Goal: Check status: Check status

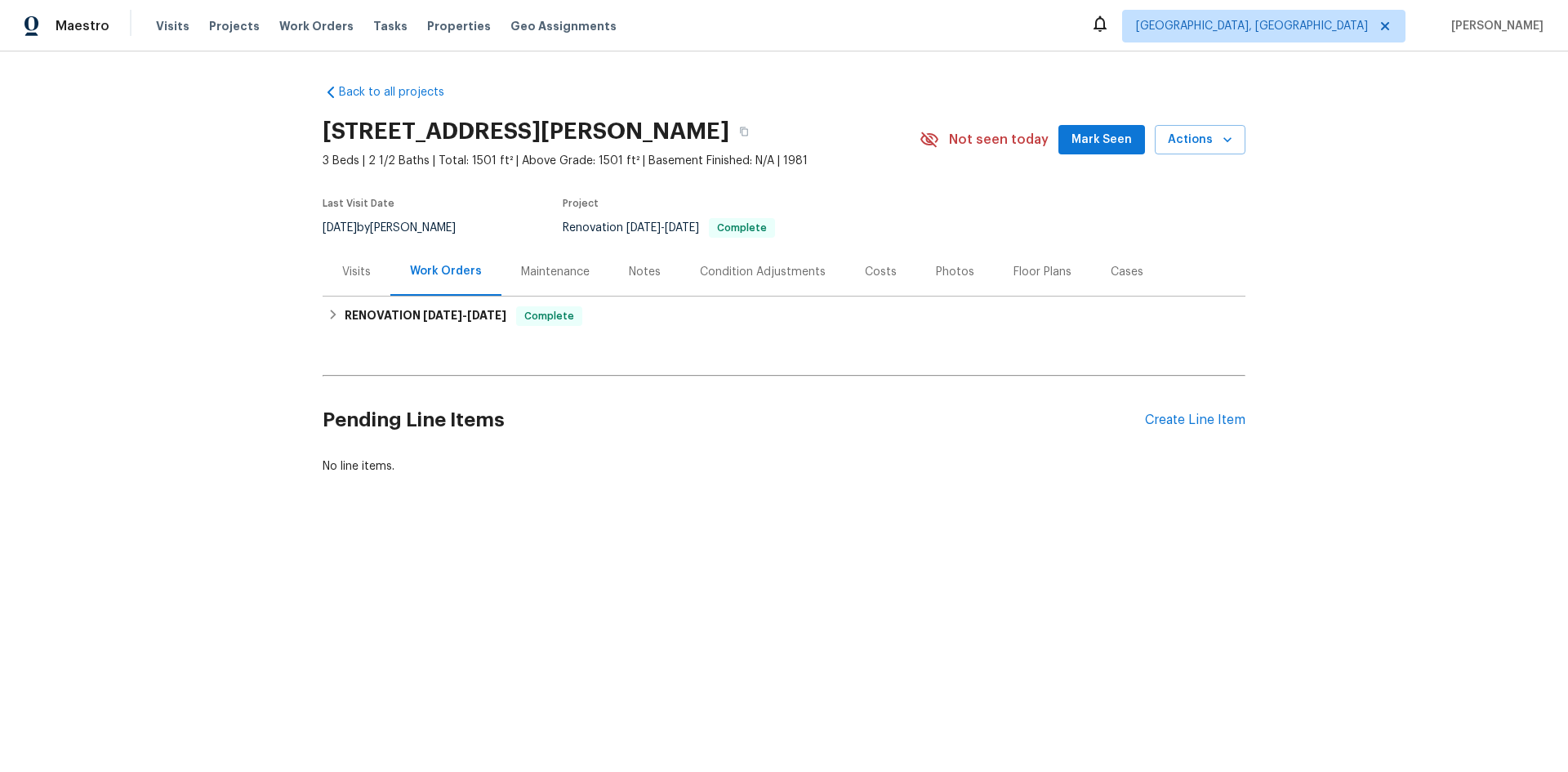
click at [351, 280] on div "Visits" at bounding box center [356, 272] width 29 height 16
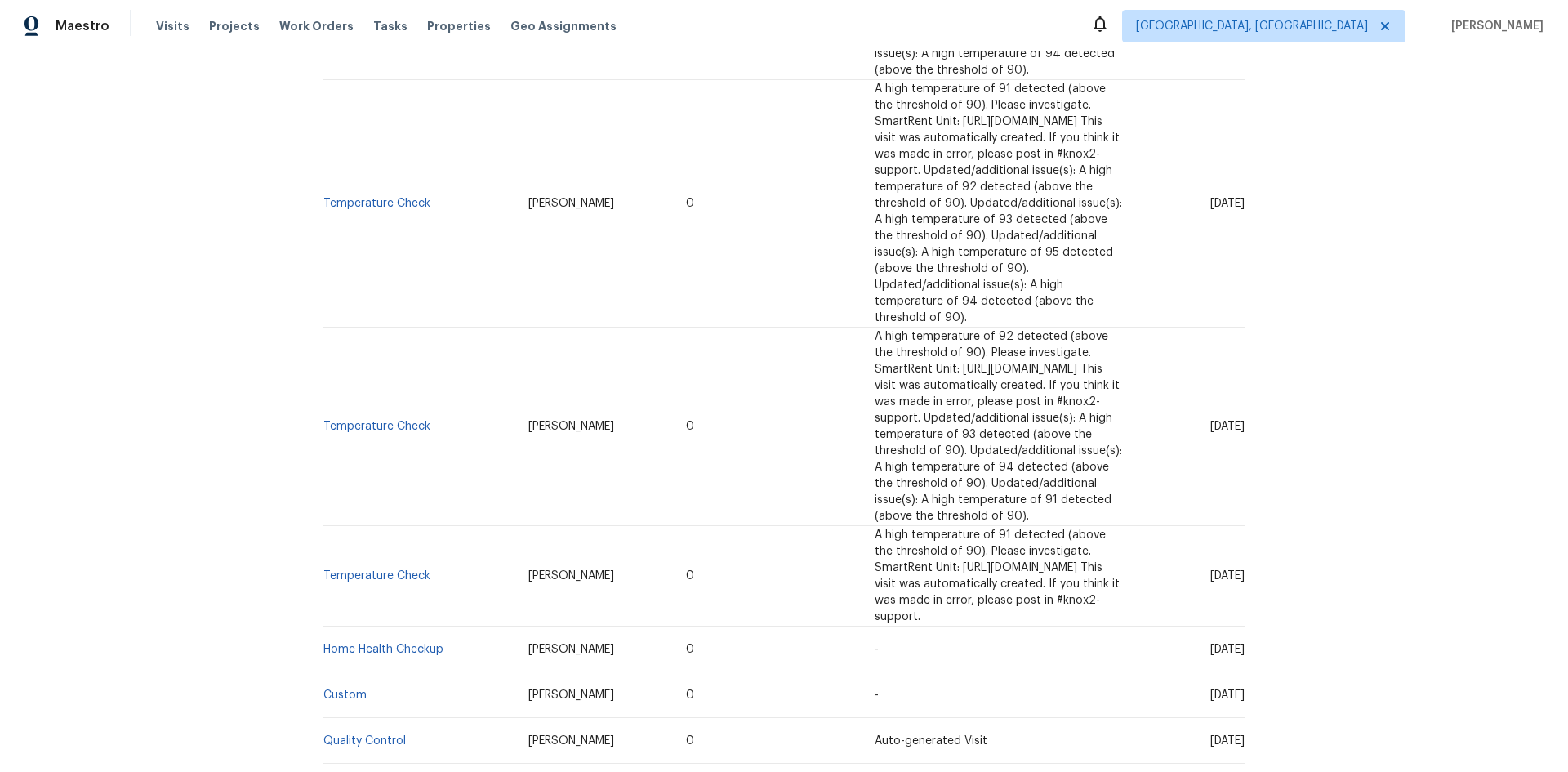
scroll to position [917, 0]
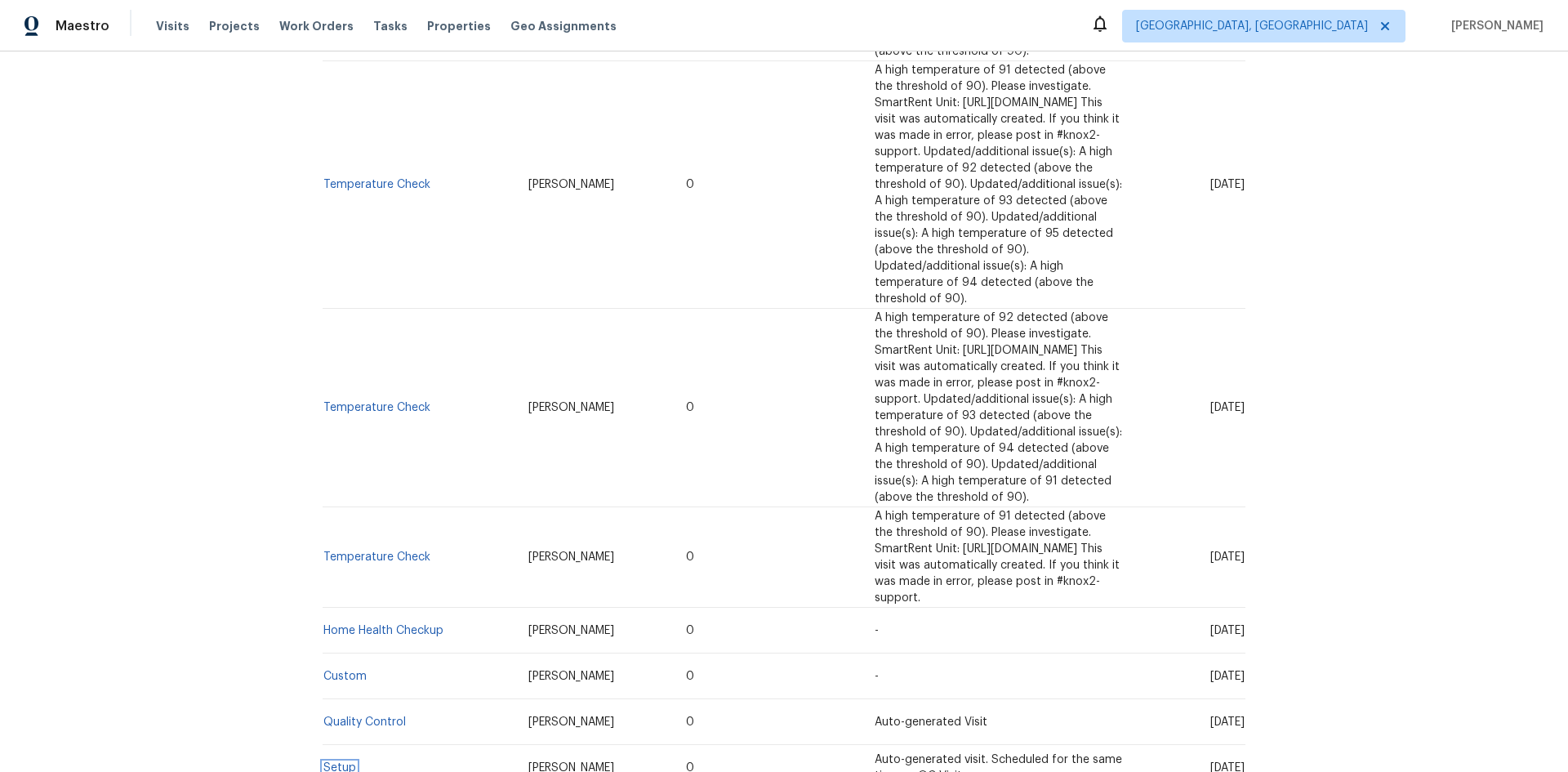
drag, startPoint x: 325, startPoint y: 531, endPoint x: 295, endPoint y: 294, distance: 238.9
click at [325, 762] on link "Setup" at bounding box center [340, 768] width 33 height 12
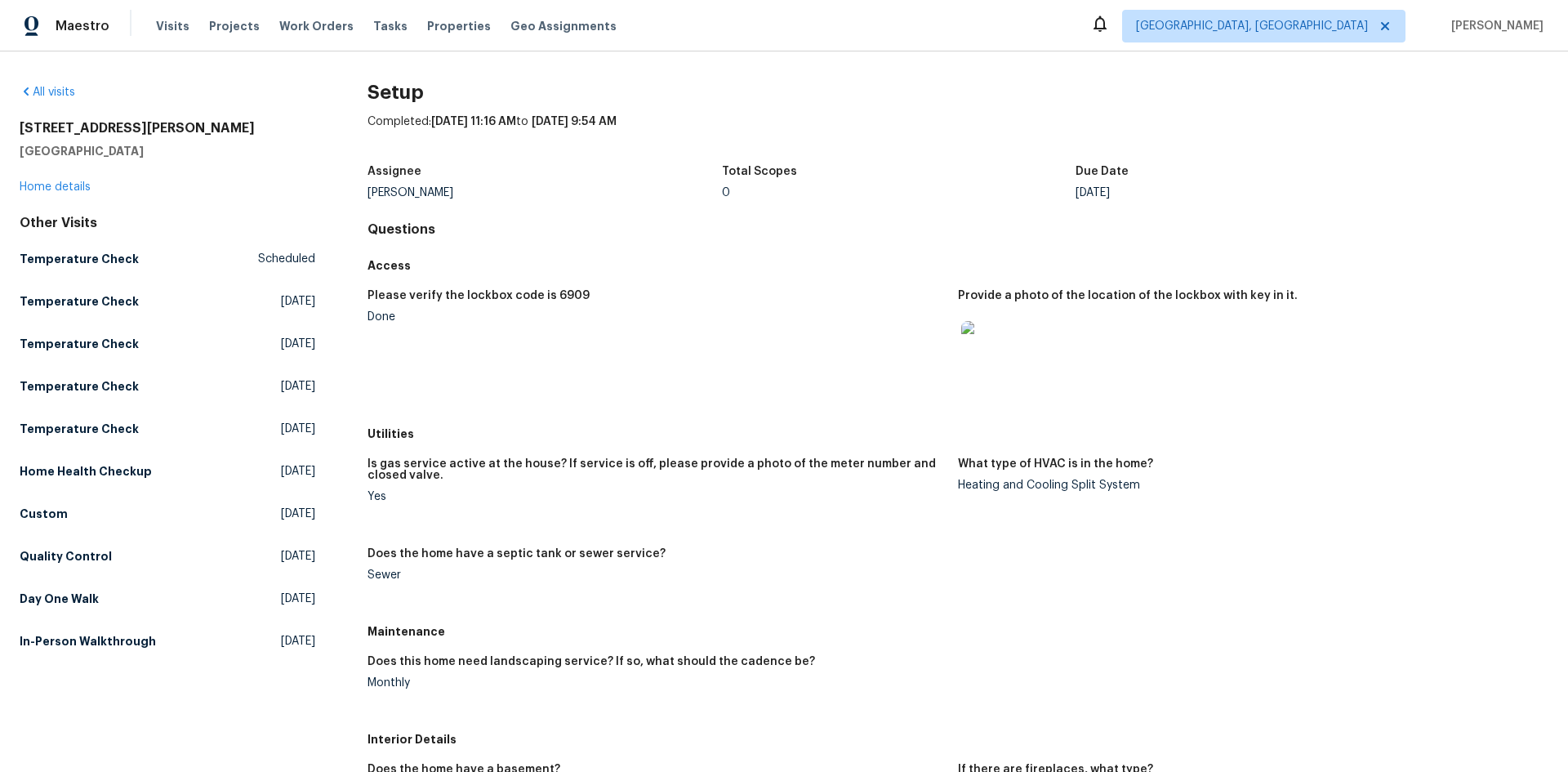
click at [977, 344] on img at bounding box center [987, 347] width 52 height 52
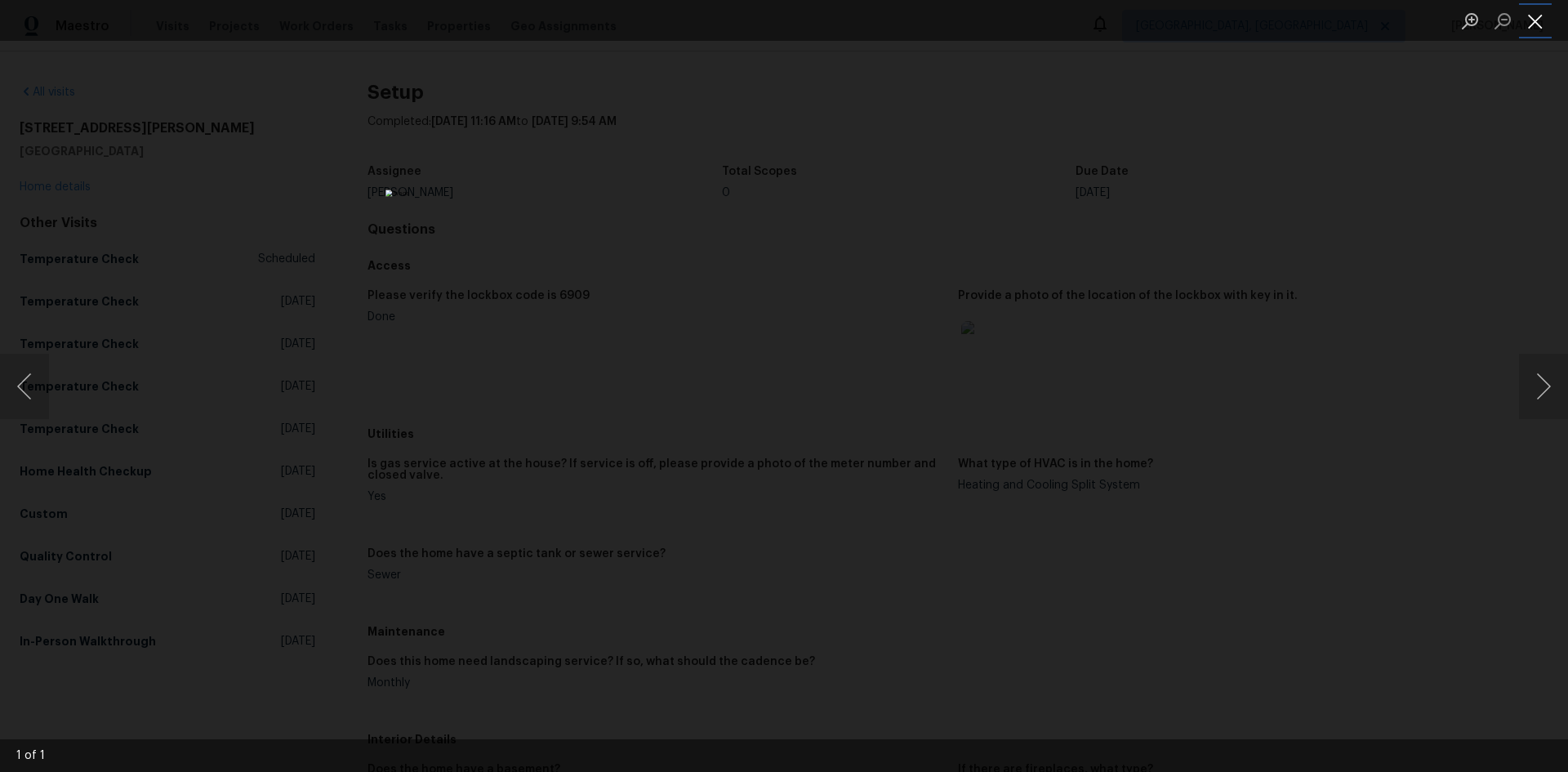
click at [1539, 23] on button "Close lightbox" at bounding box center [1534, 21] width 33 height 29
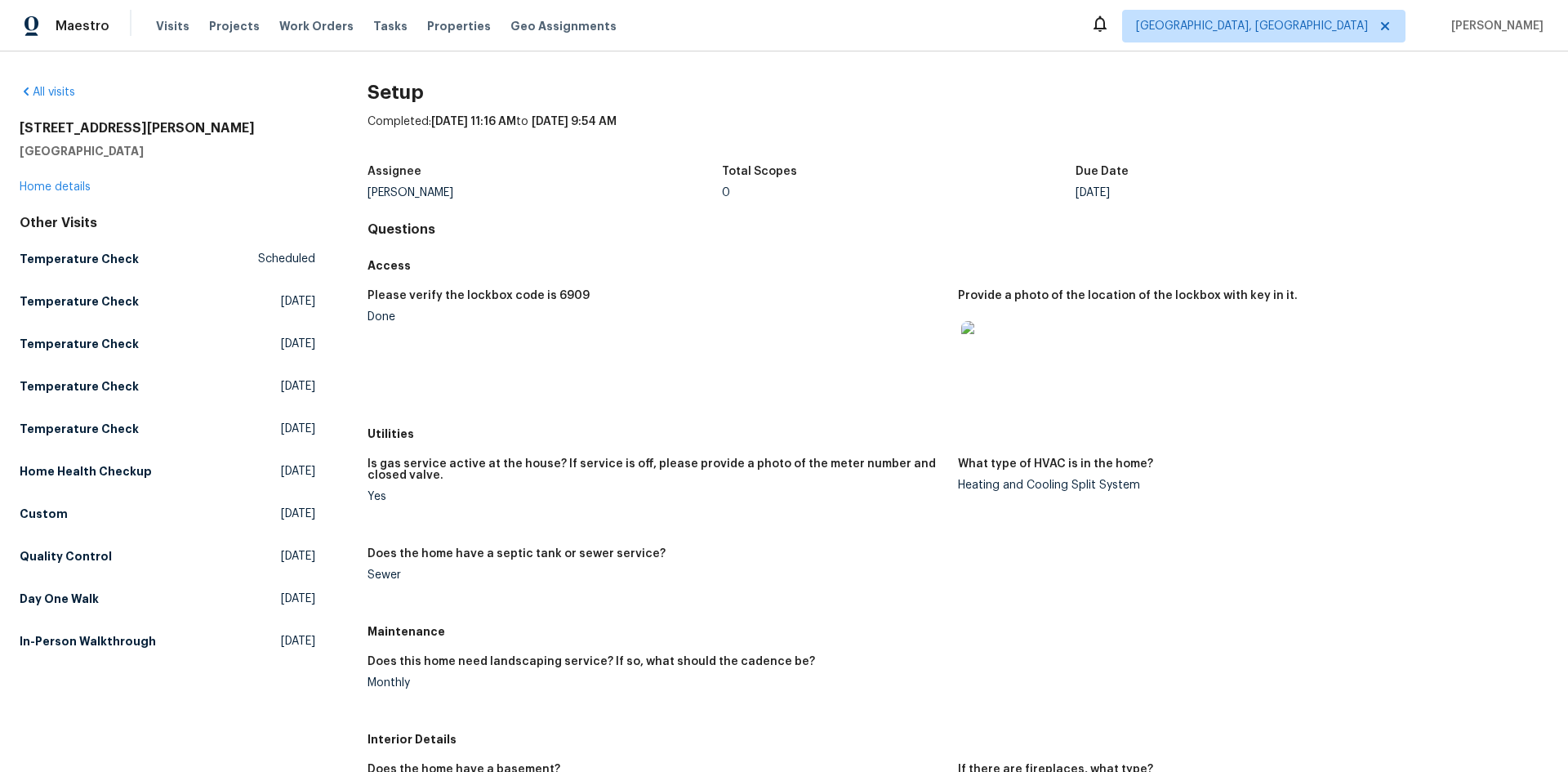
click at [981, 353] on img at bounding box center [987, 347] width 52 height 52
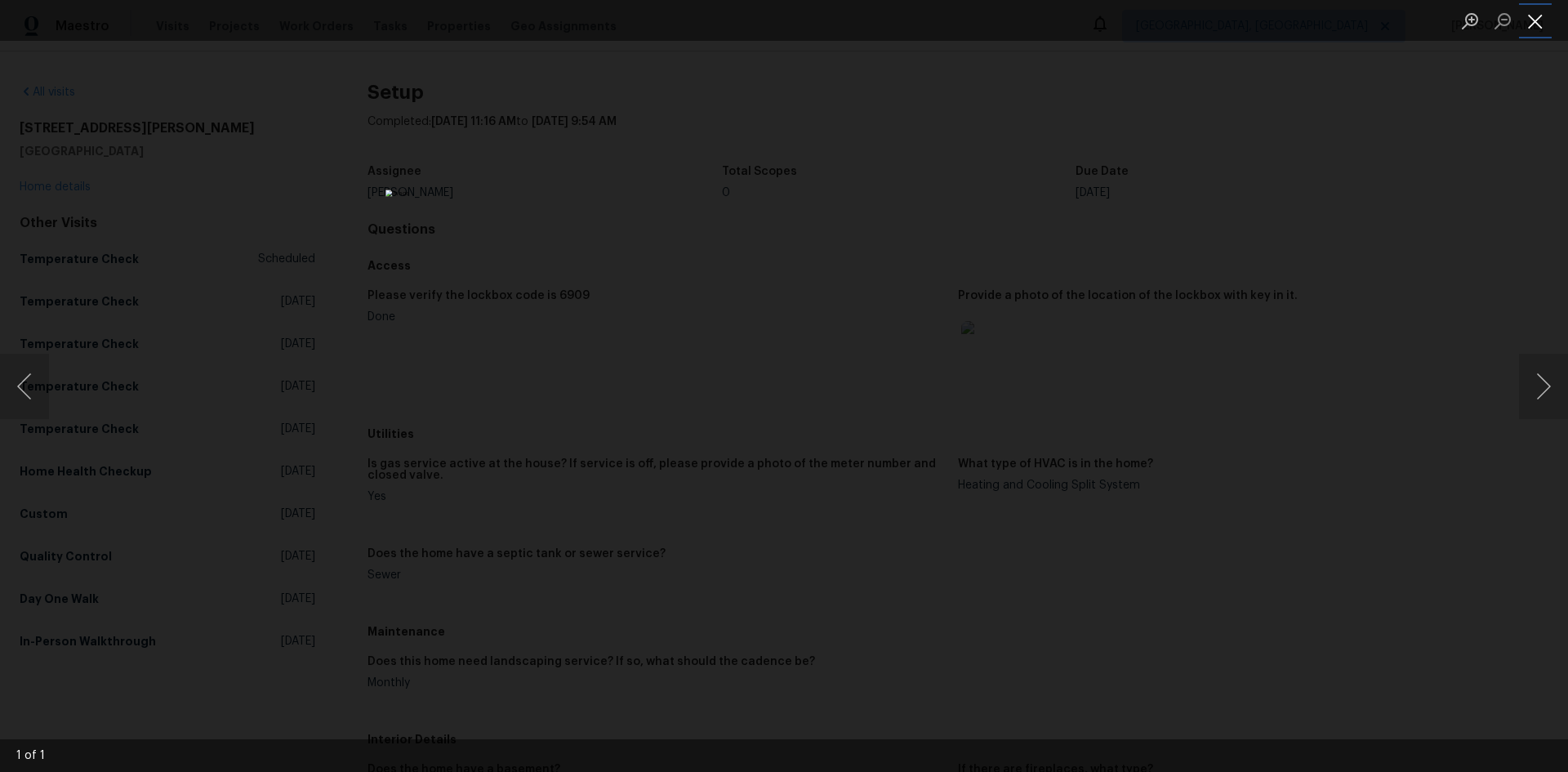
click at [1534, 28] on button "Close lightbox" at bounding box center [1534, 21] width 33 height 29
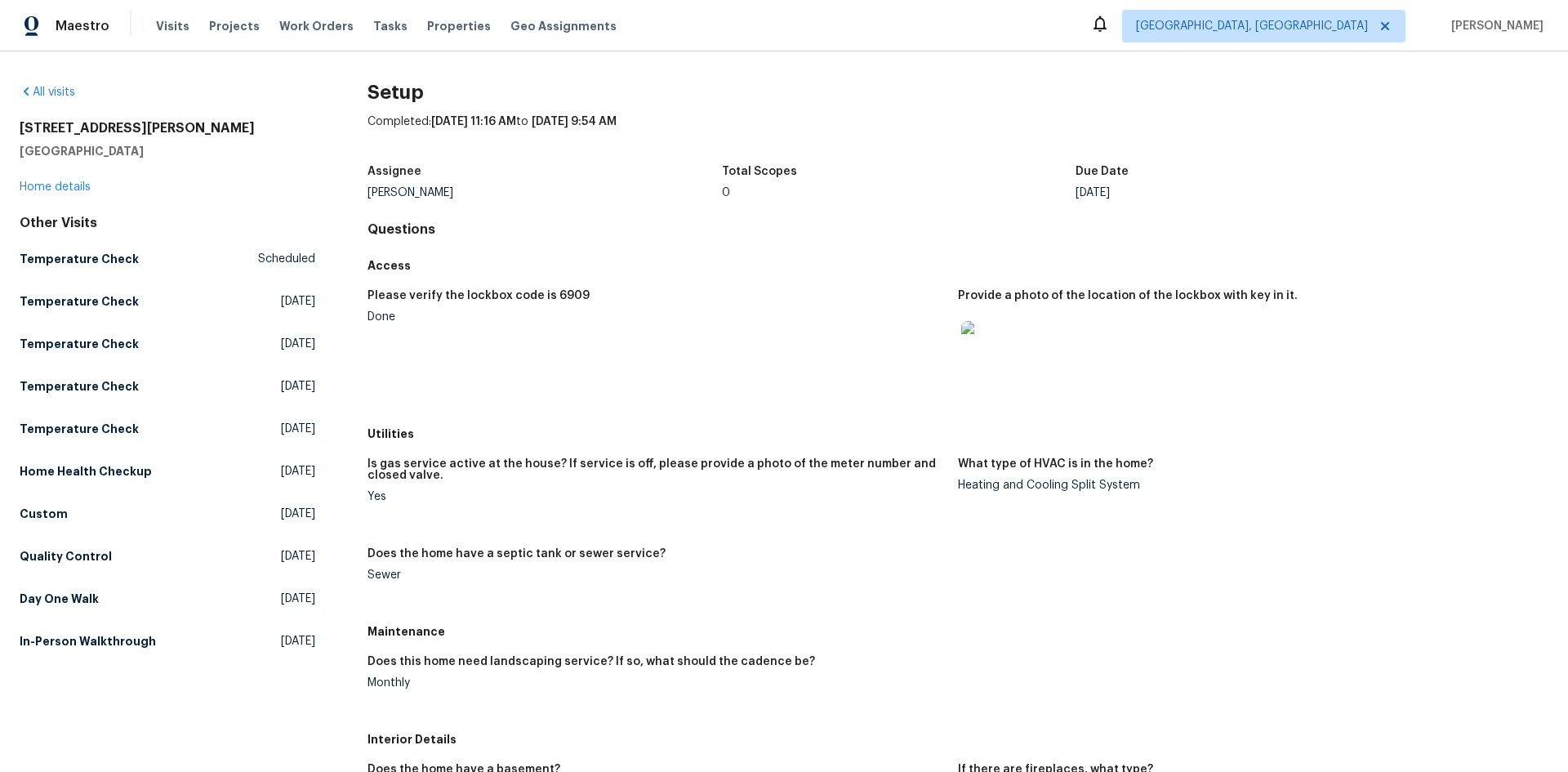
click at [985, 352] on img at bounding box center [987, 347] width 52 height 52
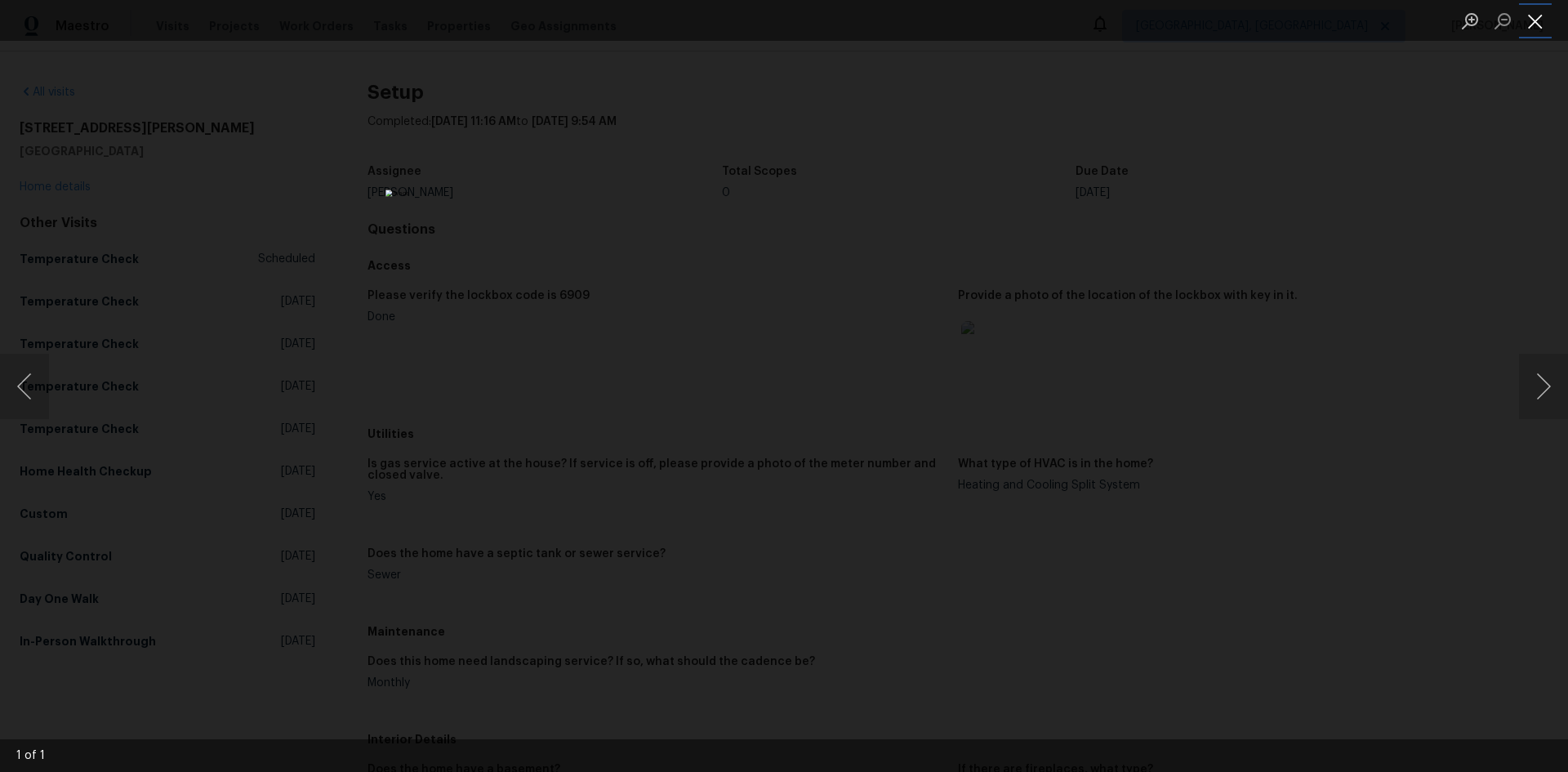
click at [1531, 20] on button "Close lightbox" at bounding box center [1534, 21] width 33 height 29
